Goal: Information Seeking & Learning: Learn about a topic

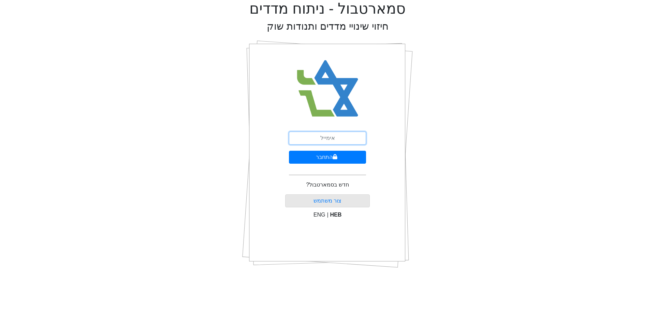
click at [351, 137] on input "email" at bounding box center [327, 138] width 77 height 13
type input "[EMAIL_ADDRESS][DOMAIN_NAME]"
click at [289, 151] on button "התחבר" at bounding box center [327, 157] width 77 height 13
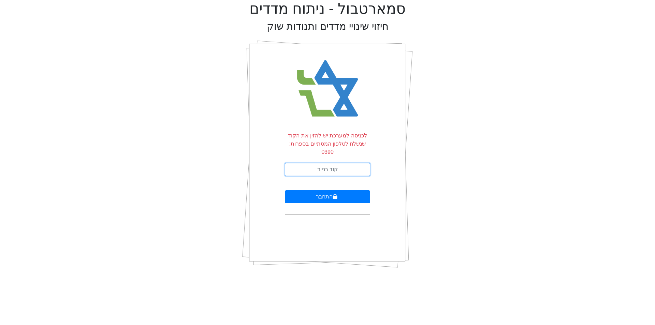
click at [346, 163] on input "text" at bounding box center [327, 169] width 85 height 13
type input "662513"
click at [285, 190] on button "התחבר" at bounding box center [327, 196] width 85 height 13
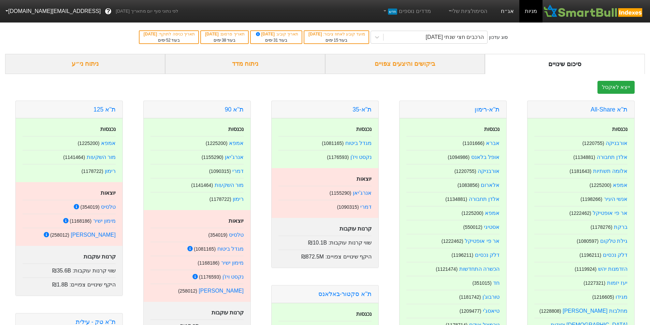
click at [508, 17] on link "אג״ח" at bounding box center [507, 11] width 24 height 23
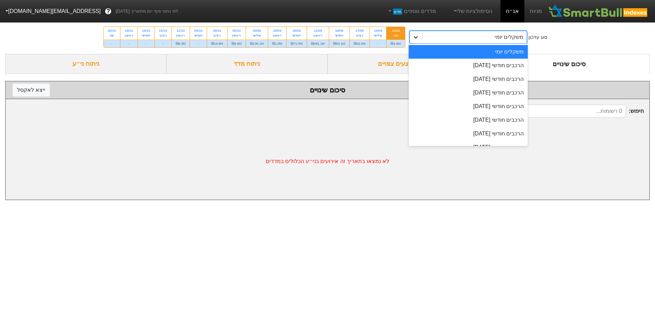
click at [417, 39] on icon at bounding box center [415, 37] width 7 height 7
click at [584, 41] on div "סוג עדכון option משקלים יומי focused, 1 of 9. 9 results available. Use Up and D…" at bounding box center [327, 36] width 655 height 33
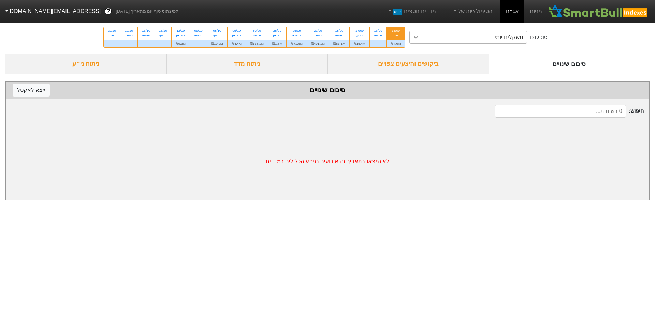
click at [412, 41] on div at bounding box center [416, 37] width 12 height 12
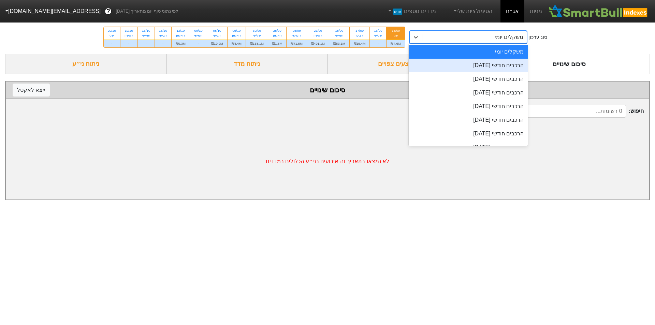
click at [452, 62] on div "הרכבים חודשי [DATE]" at bounding box center [468, 66] width 119 height 14
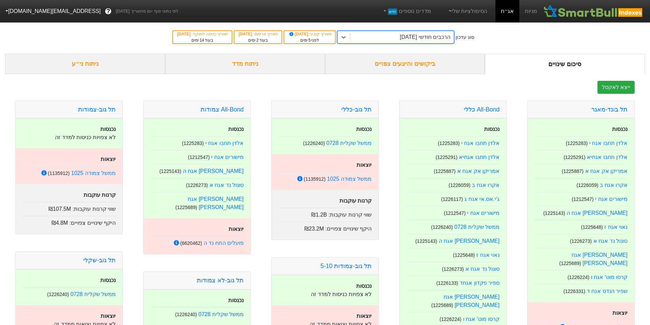
click at [434, 67] on div "ביקושים והיצעים צפויים" at bounding box center [405, 64] width 160 height 20
